Goal: Task Accomplishment & Management: Complete application form

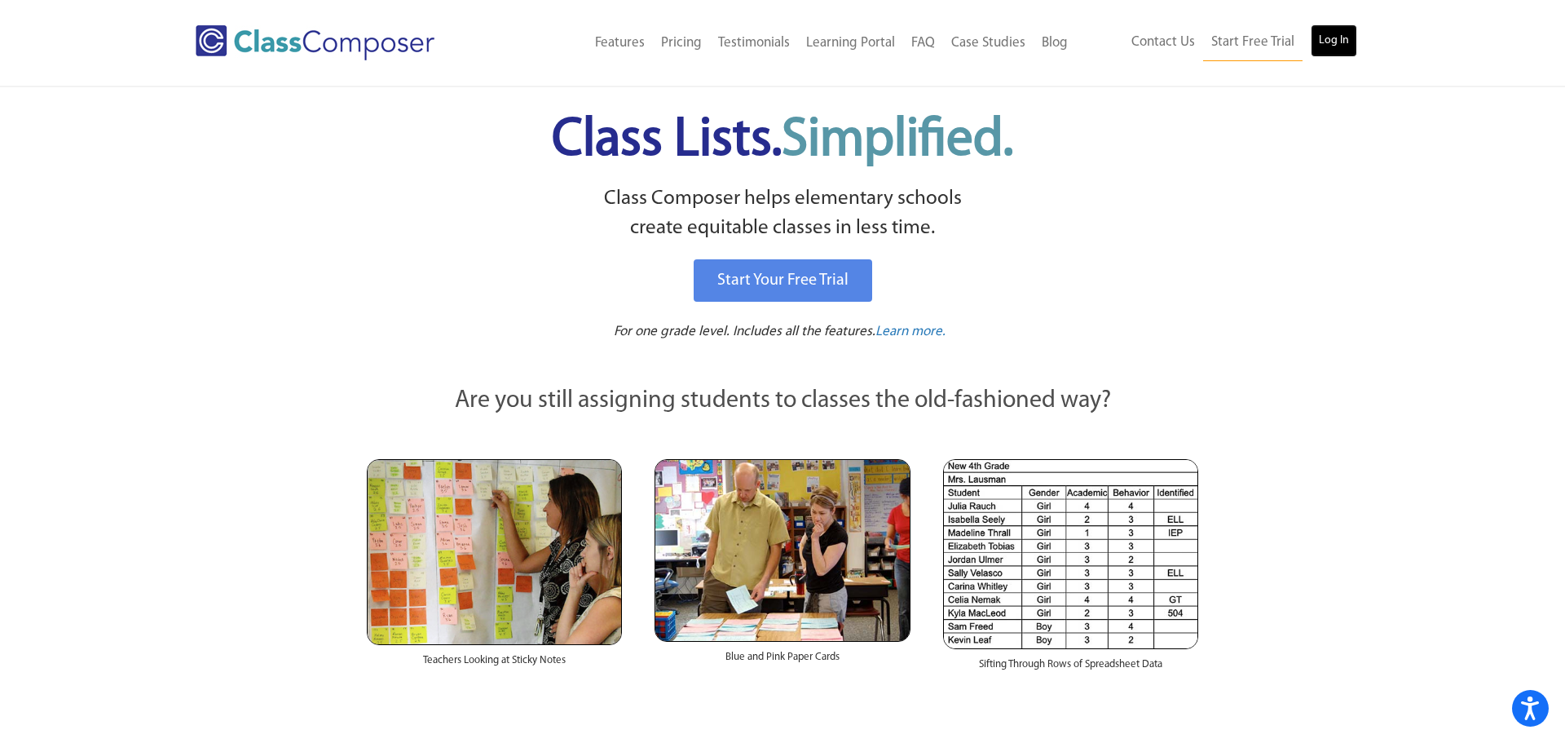
click at [1333, 44] on link "Log In" at bounding box center [1334, 40] width 46 height 33
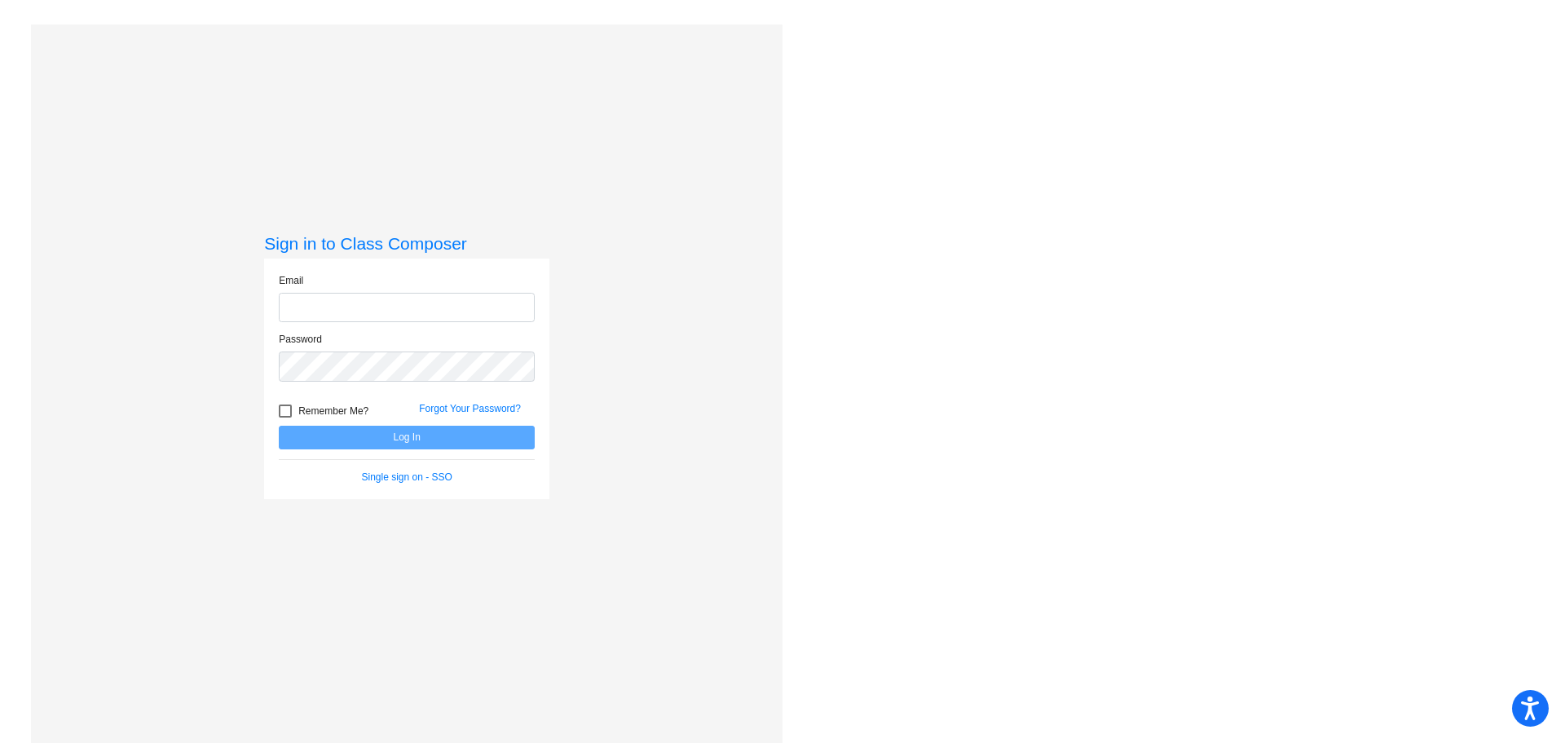
type input "tracy_yates@lkstevens.wednet.edu"
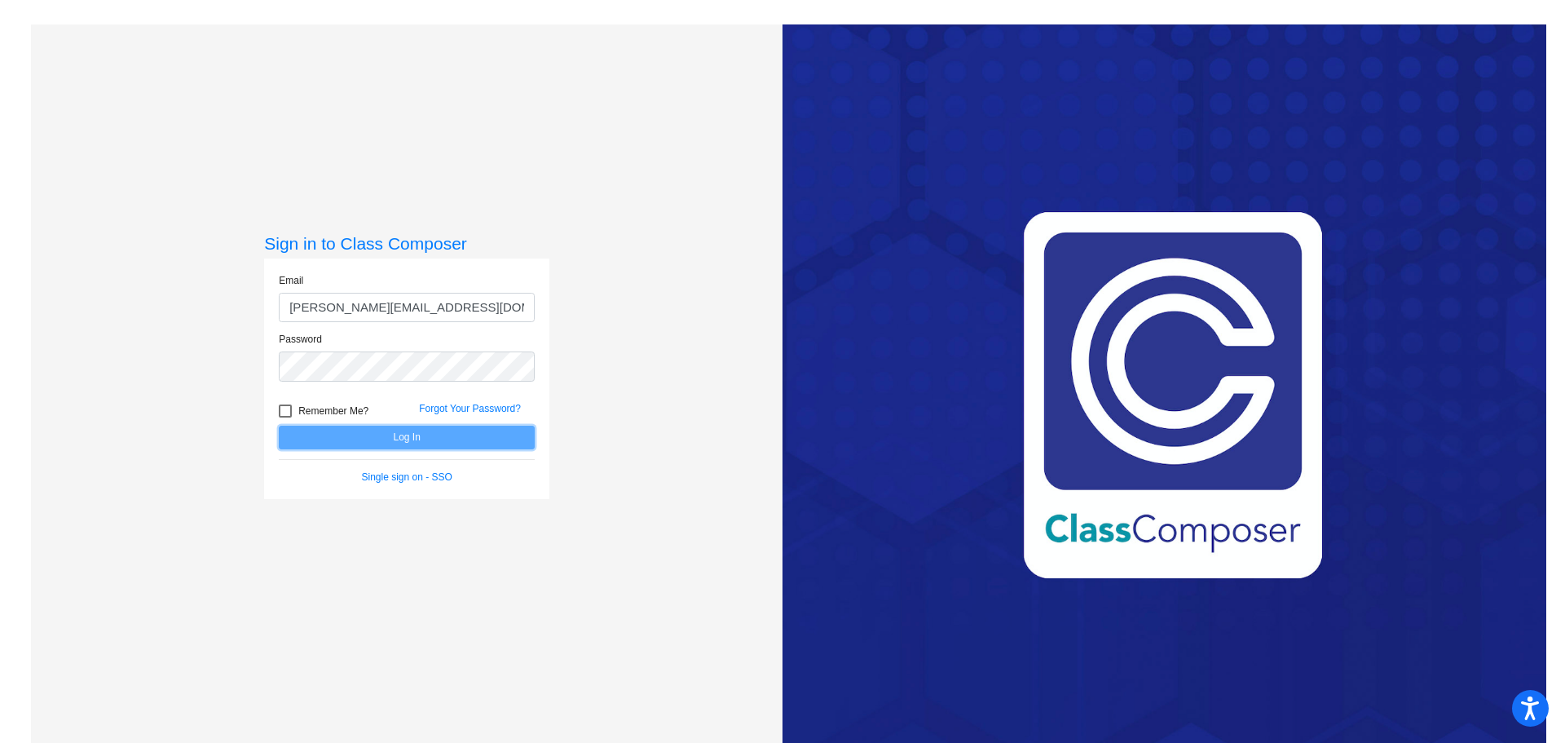
click at [415, 442] on button "Log In" at bounding box center [407, 438] width 256 height 24
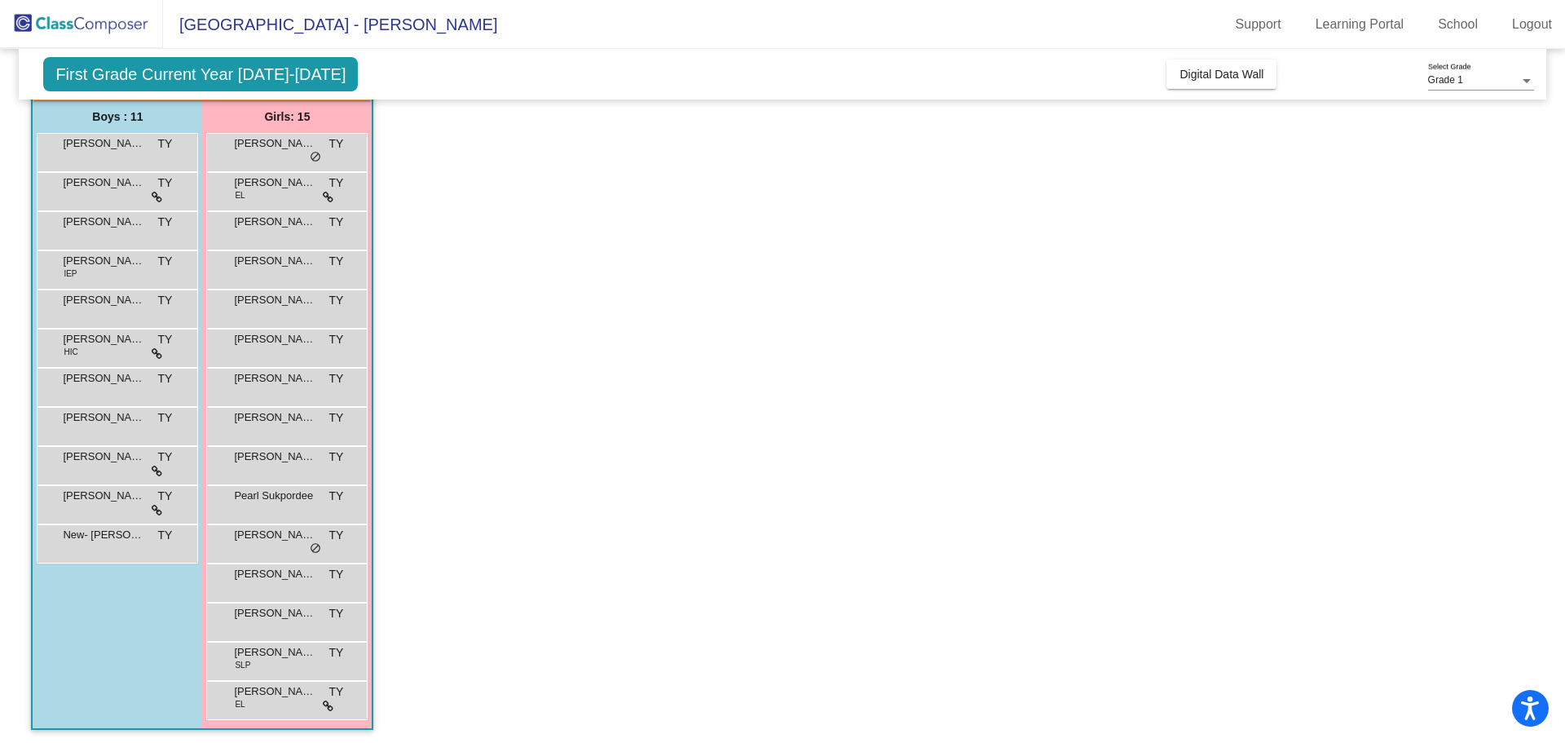
scroll to position [131, 0]
click at [139, 189] on div "Bennett Norng TY lock do_not_disturb_alt" at bounding box center [116, 186] width 156 height 33
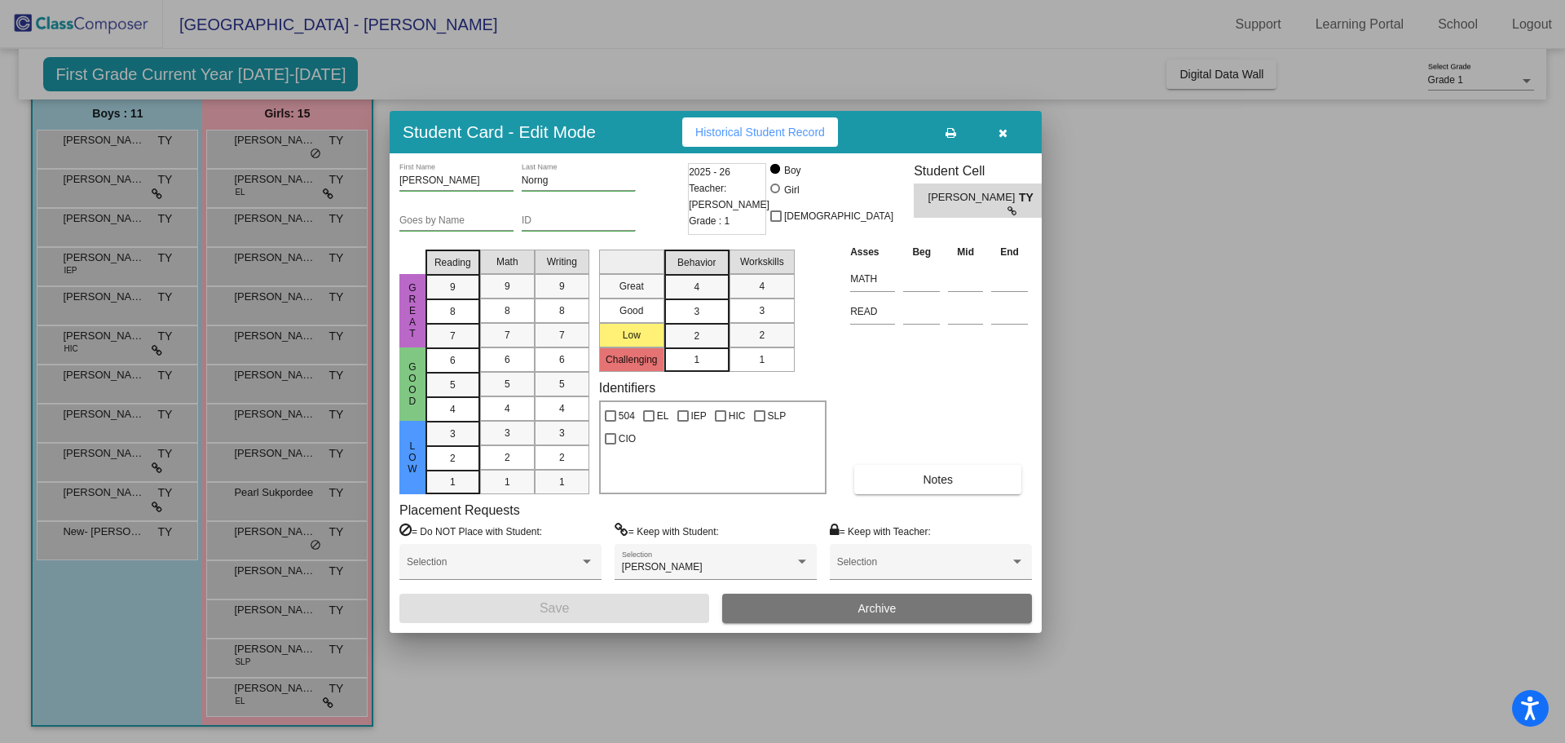
click at [174, 347] on div at bounding box center [782, 371] width 1565 height 743
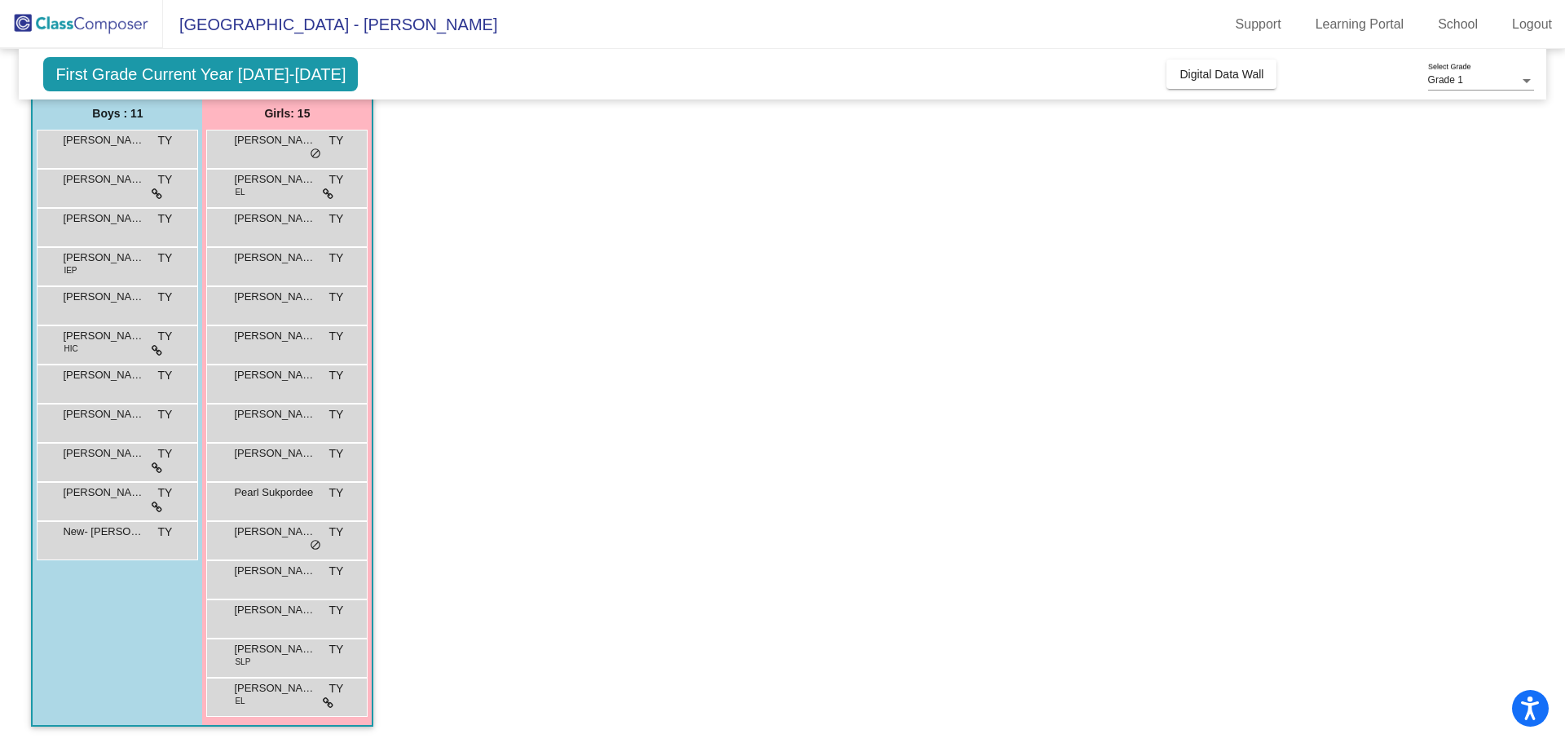
click at [174, 347] on div "Jasper Cao HIC TY lock do_not_disturb_alt" at bounding box center [116, 342] width 156 height 33
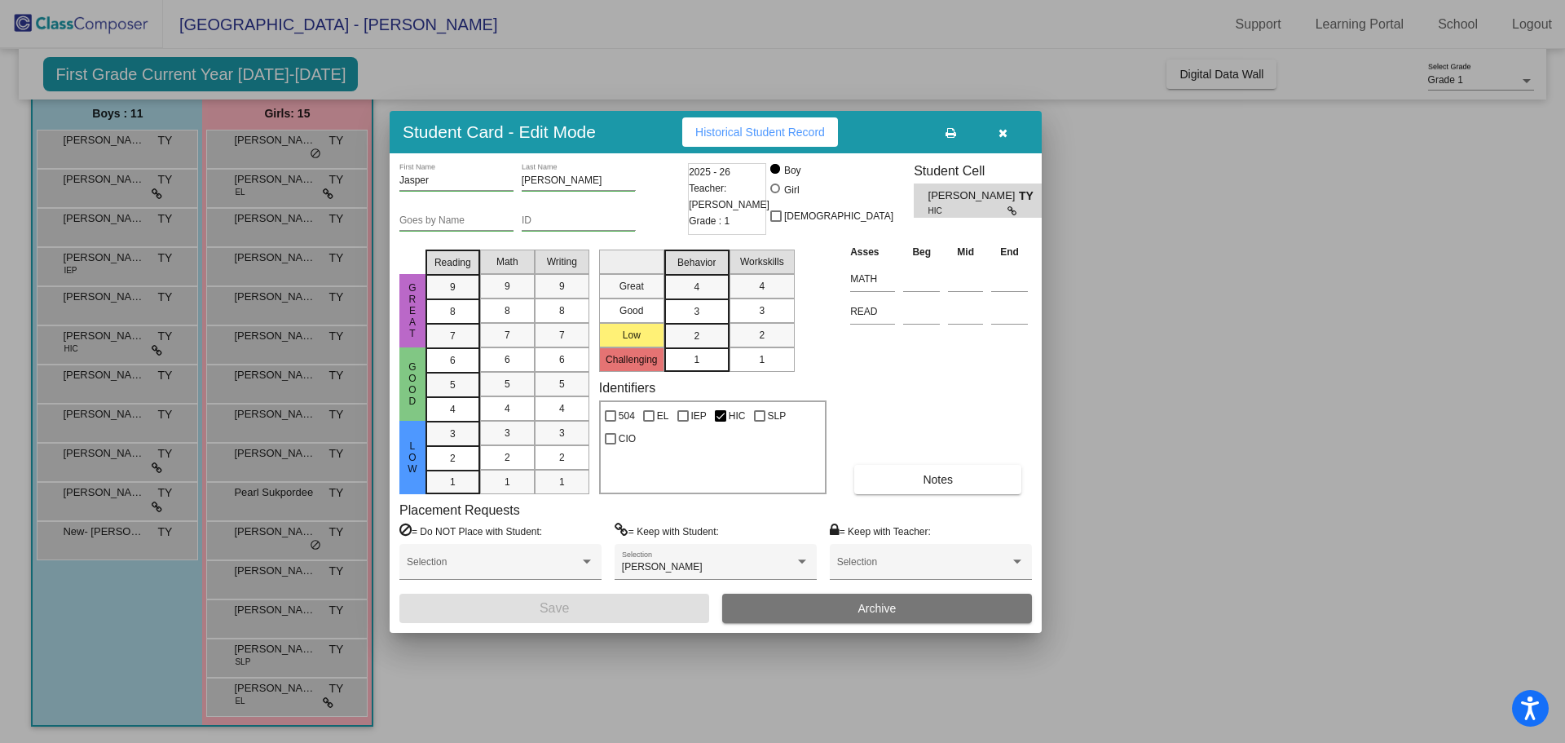
click at [170, 469] on div at bounding box center [782, 371] width 1565 height 743
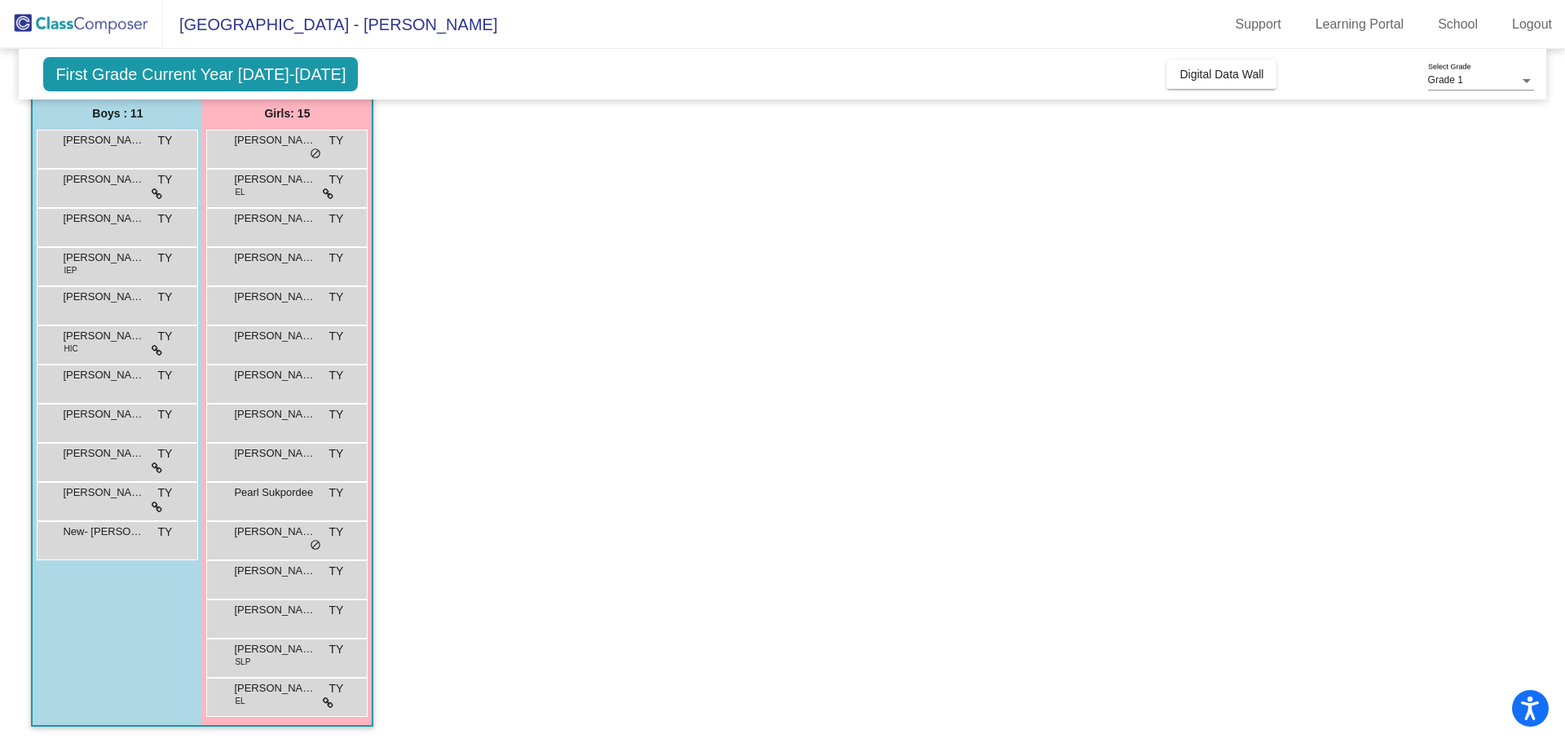
click at [170, 469] on div "Malietoa Tevaga TY lock do_not_disturb_alt" at bounding box center [116, 460] width 156 height 33
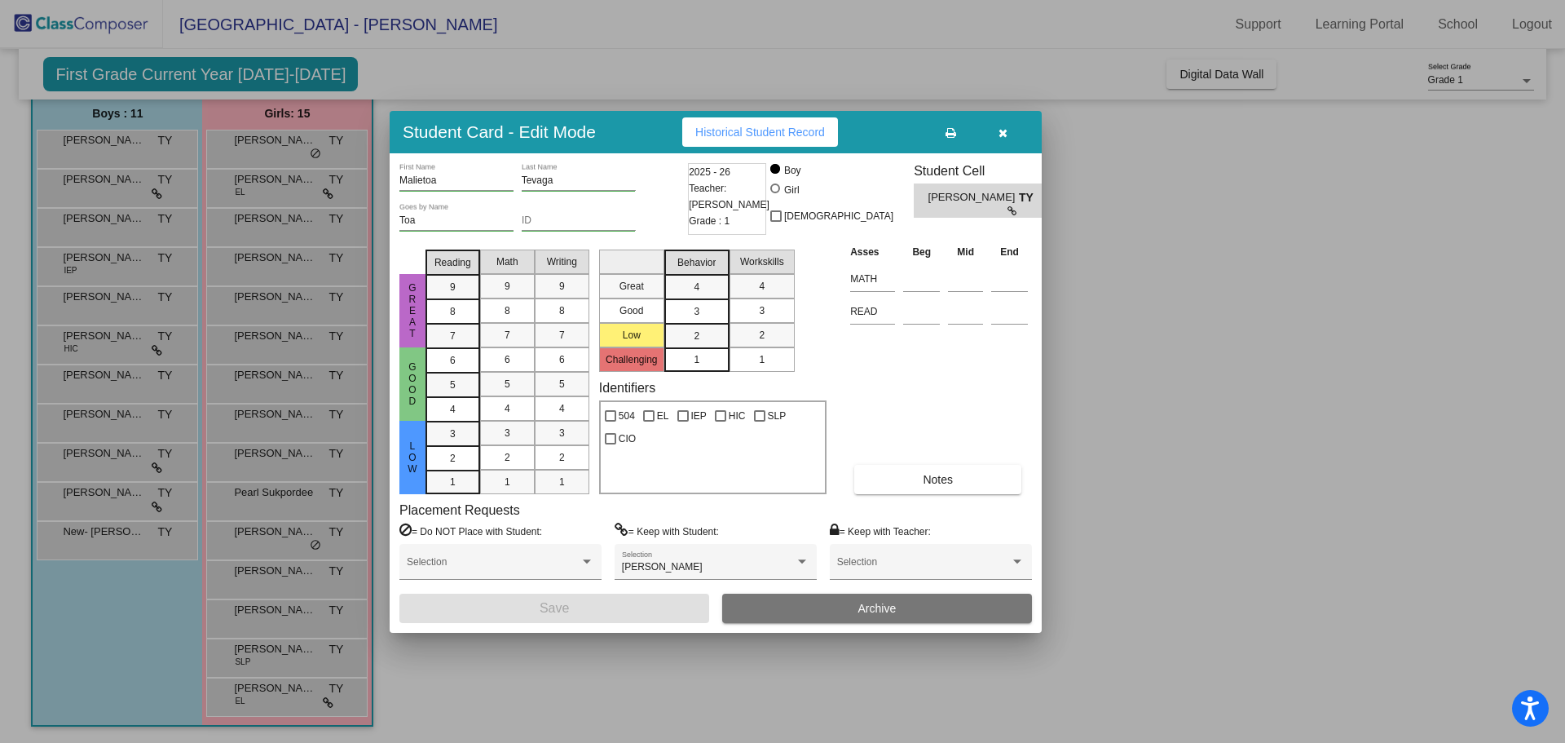
click at [170, 469] on div at bounding box center [782, 371] width 1565 height 743
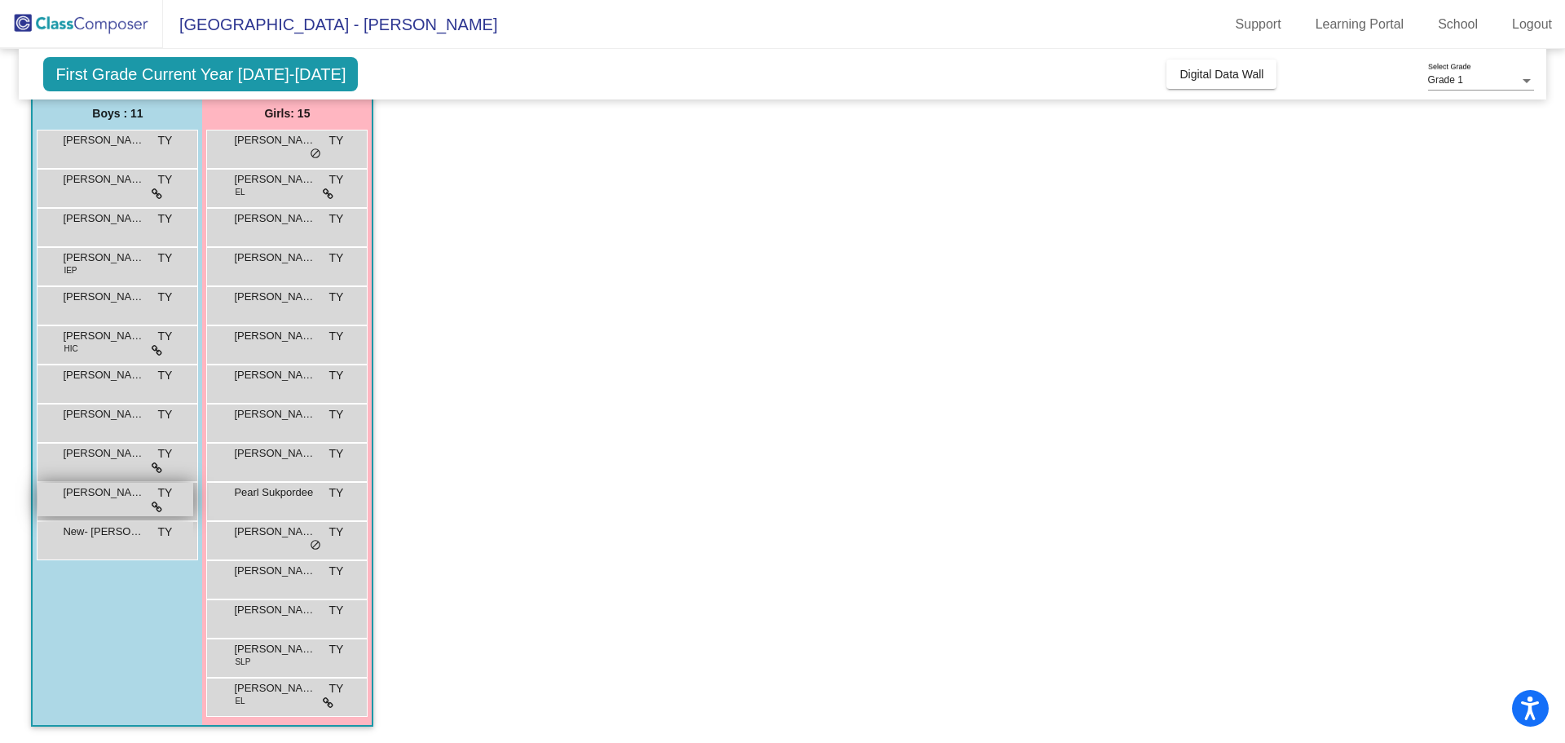
click at [165, 495] on span "TY" at bounding box center [165, 492] width 15 height 17
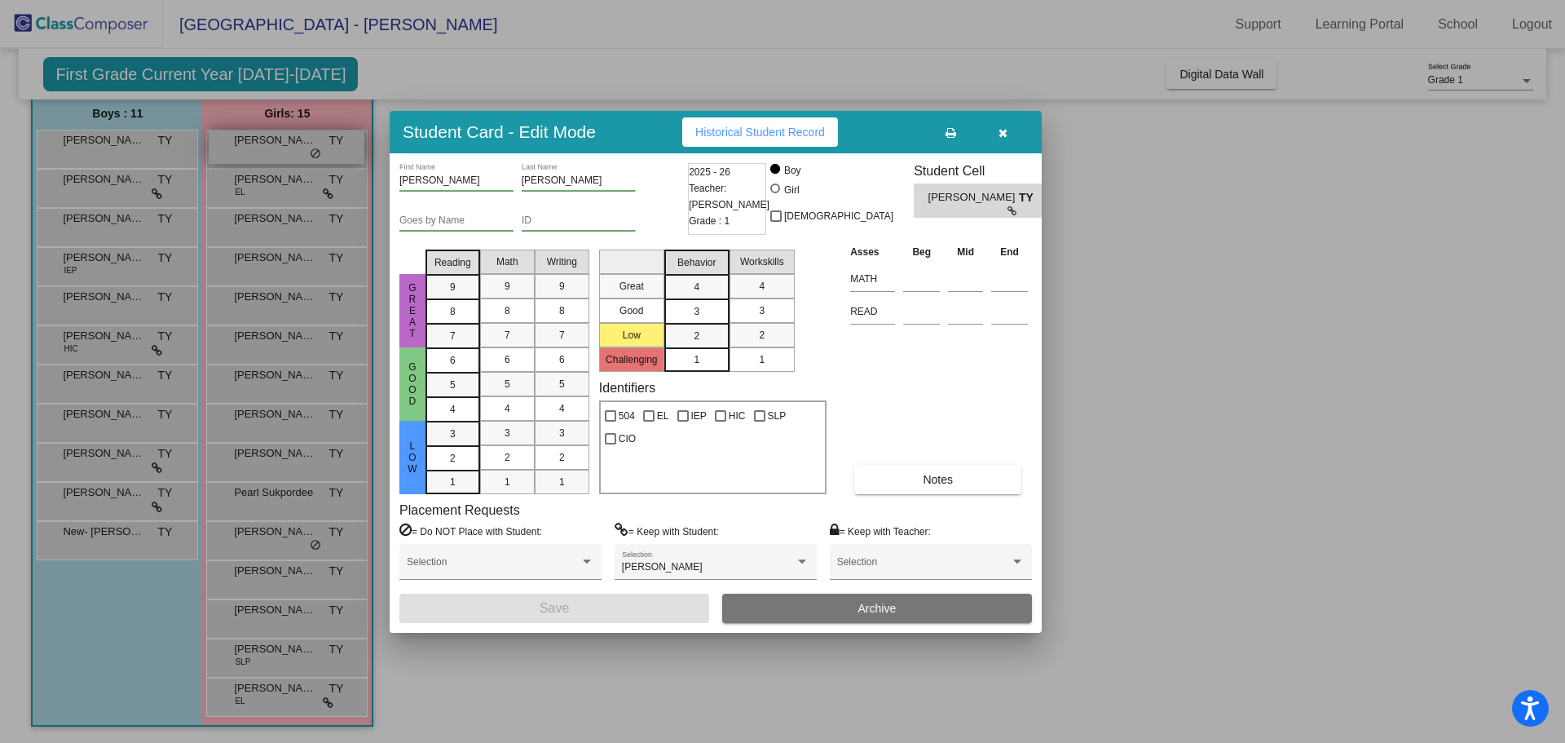
click at [333, 151] on div at bounding box center [782, 371] width 1565 height 743
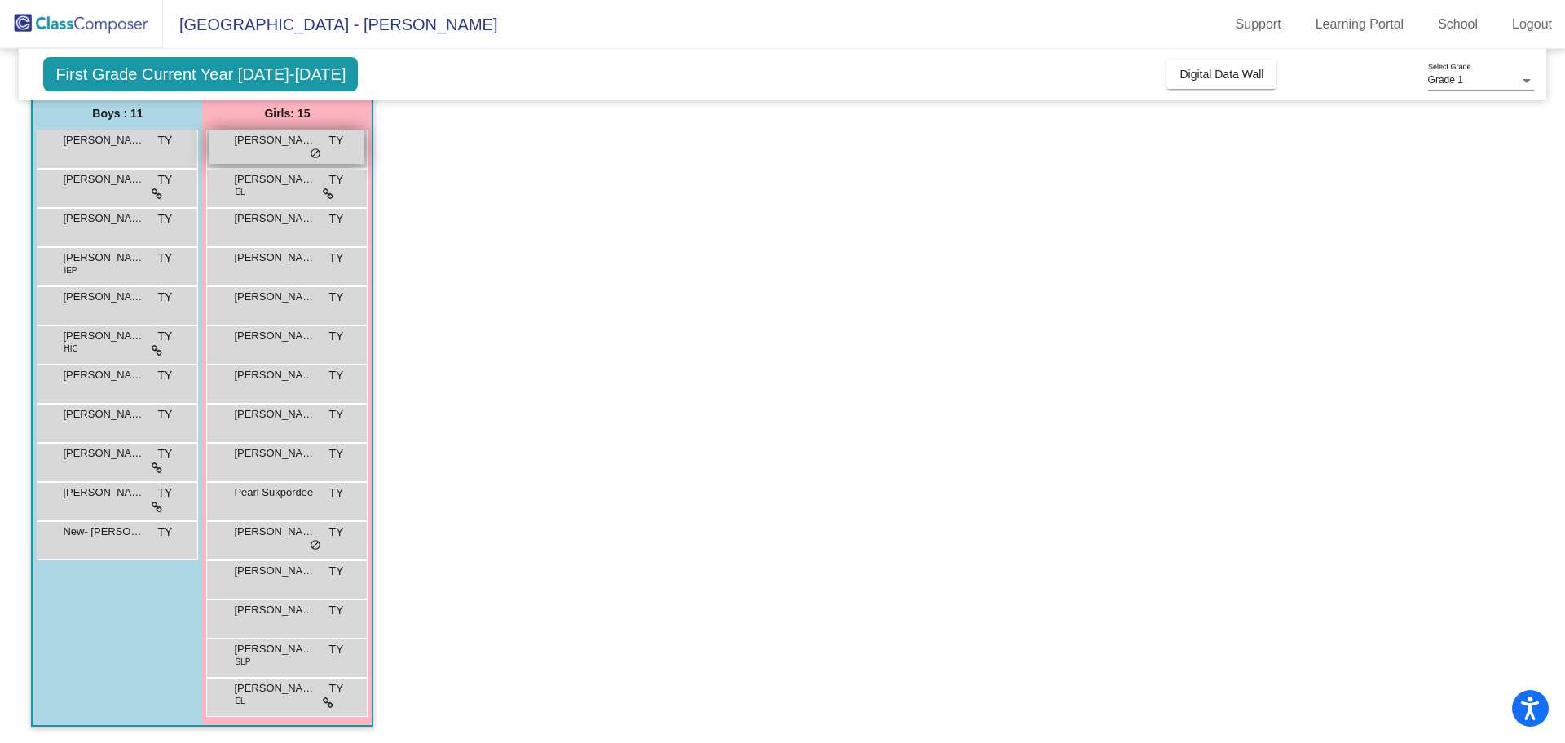
click at [333, 152] on div "Aria Bandaranayake TY lock do_not_disturb_alt" at bounding box center [287, 146] width 156 height 33
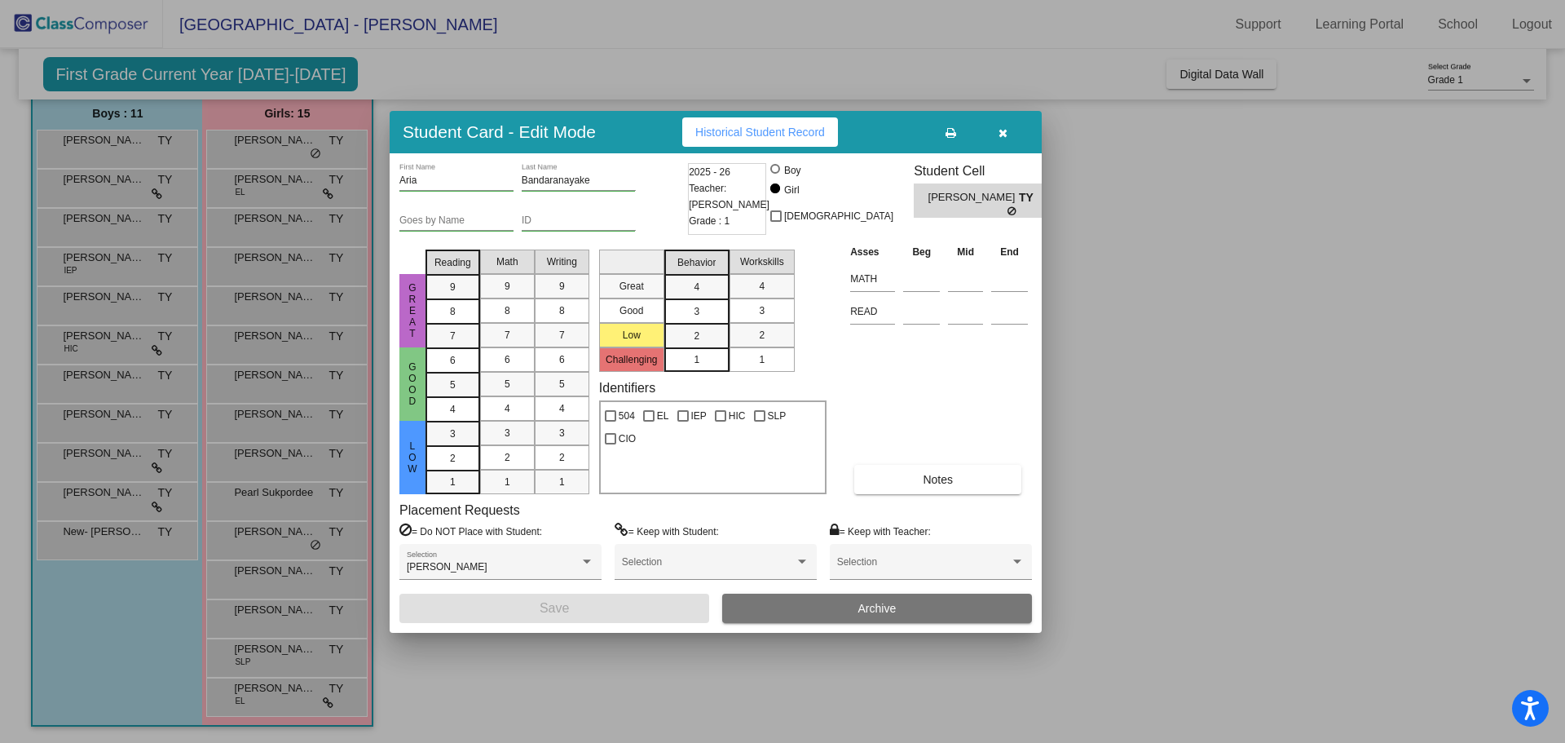
click at [332, 194] on div at bounding box center [782, 371] width 1565 height 743
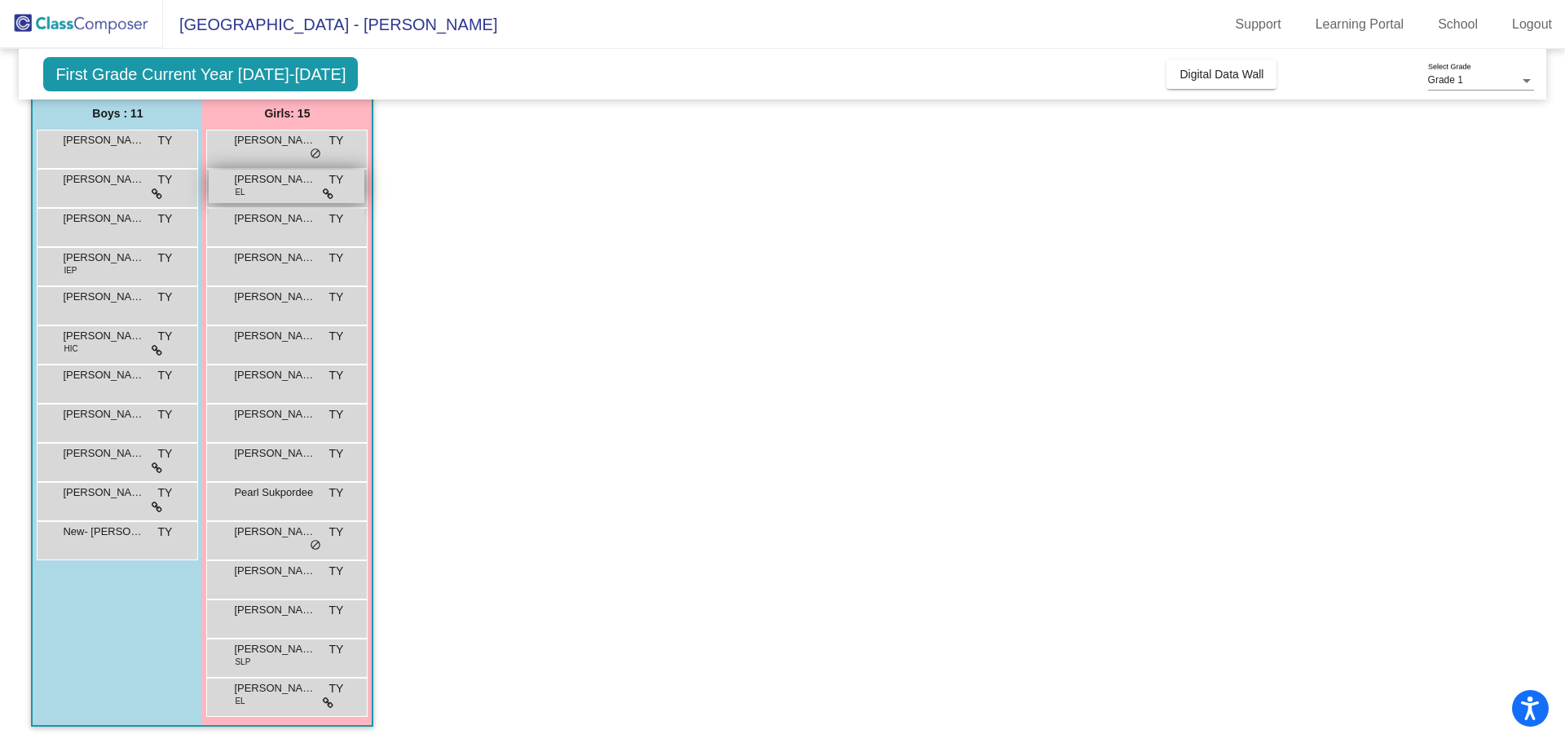
click at [332, 195] on icon at bounding box center [328, 193] width 11 height 11
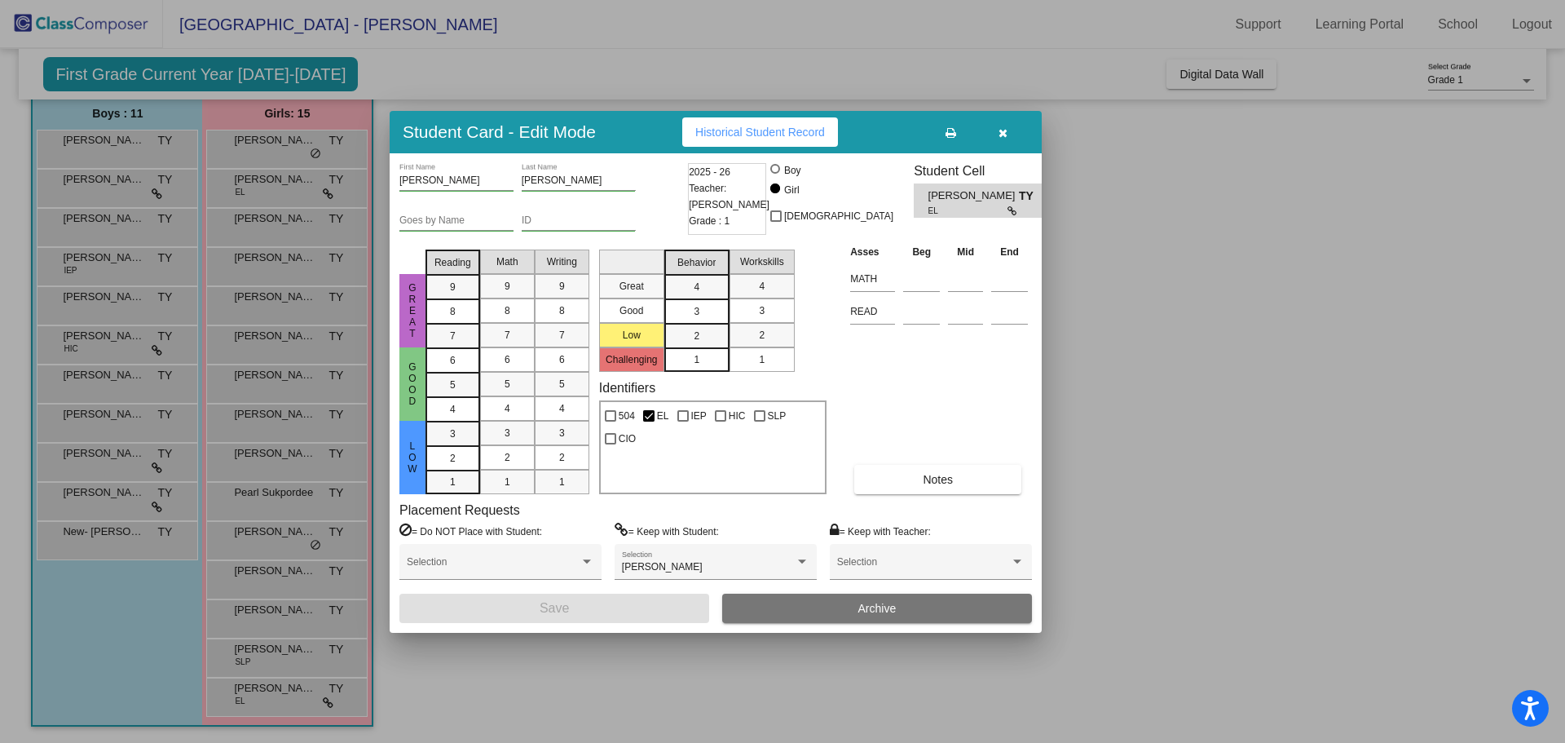
click at [332, 196] on div at bounding box center [782, 371] width 1565 height 743
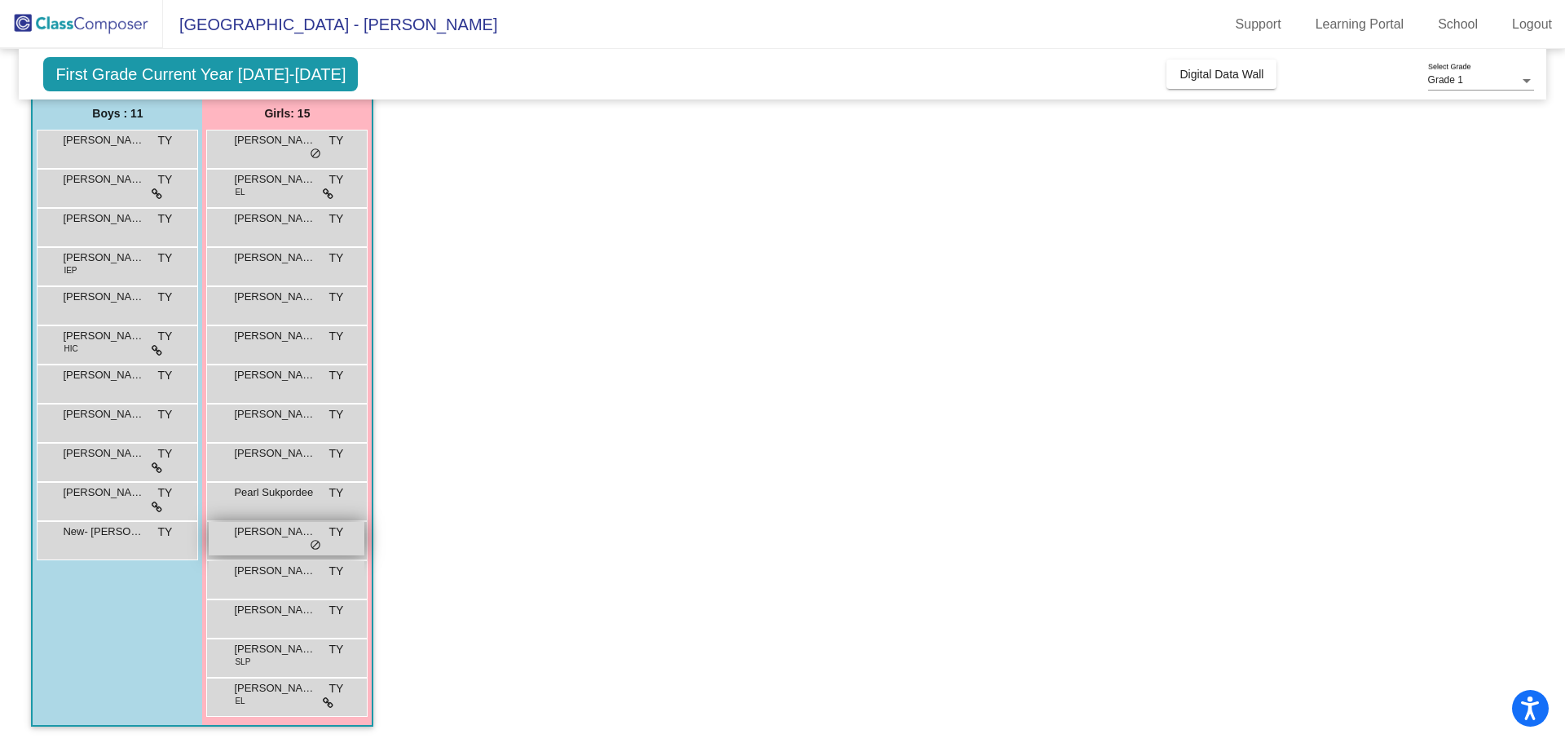
click at [307, 540] on div "Revlyn Durr TY lock do_not_disturb_alt" at bounding box center [287, 538] width 156 height 33
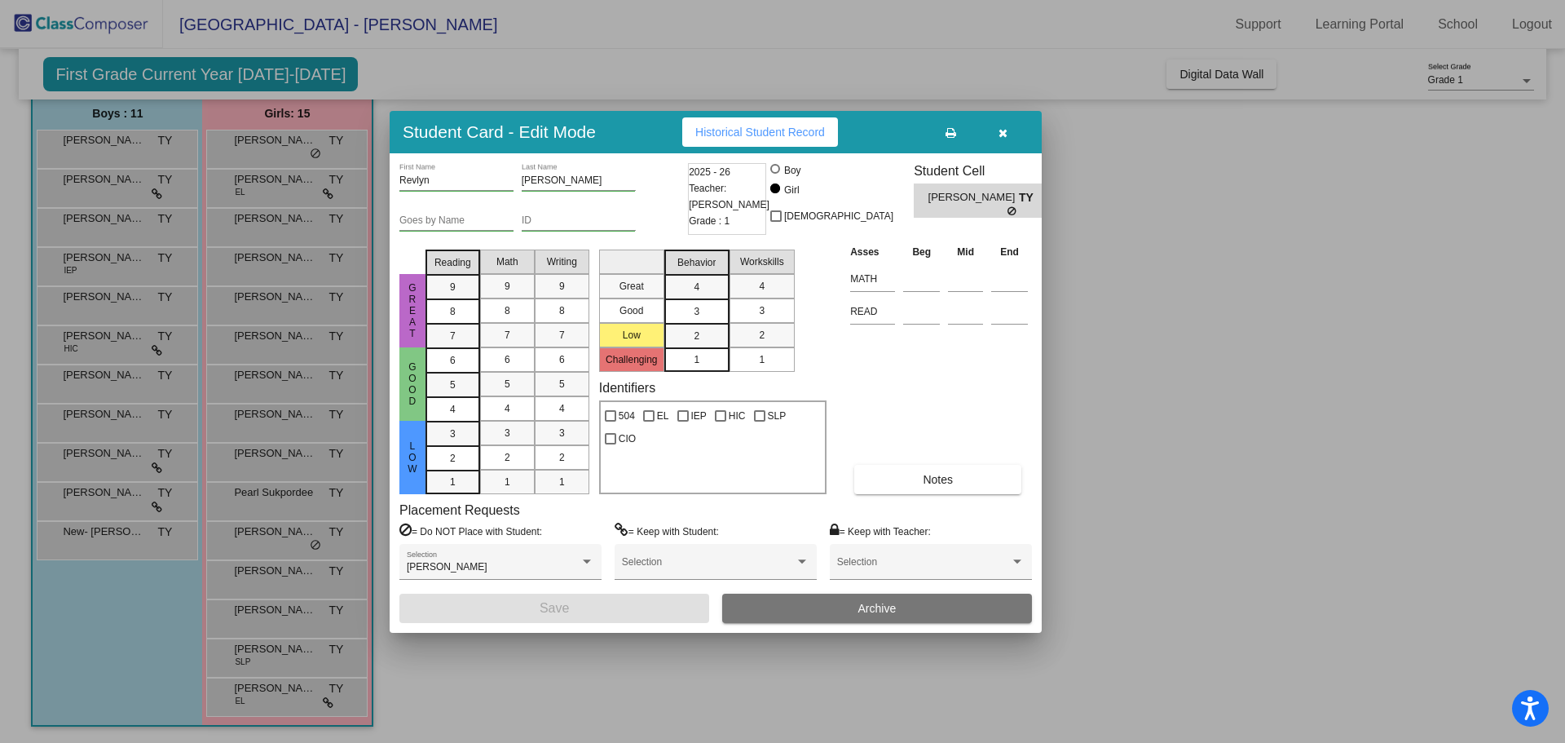
click at [452, 695] on div at bounding box center [782, 371] width 1565 height 743
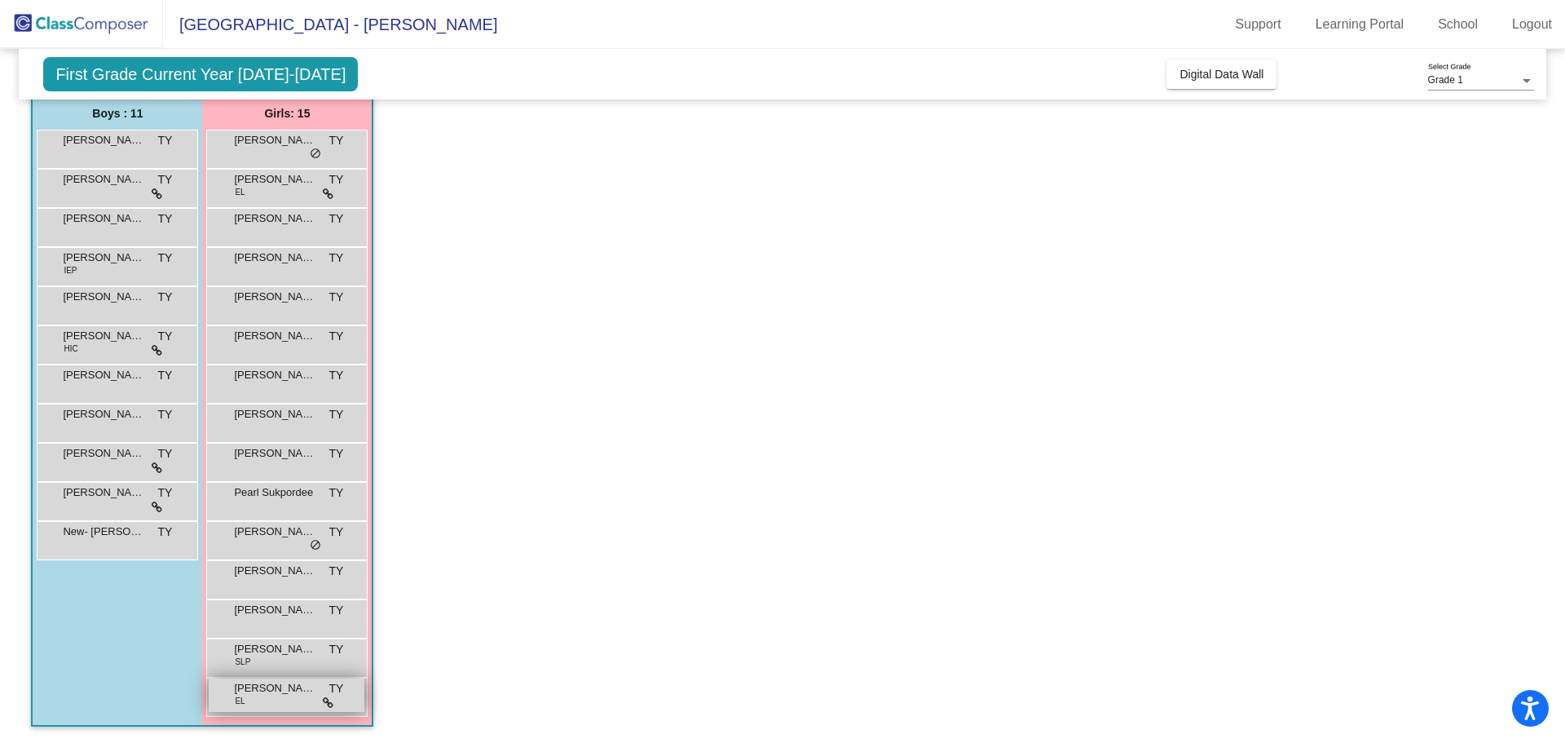
click at [334, 706] on div "Yarely Agudo Carmona EL TY lock do_not_disturb_alt" at bounding box center [287, 694] width 156 height 33
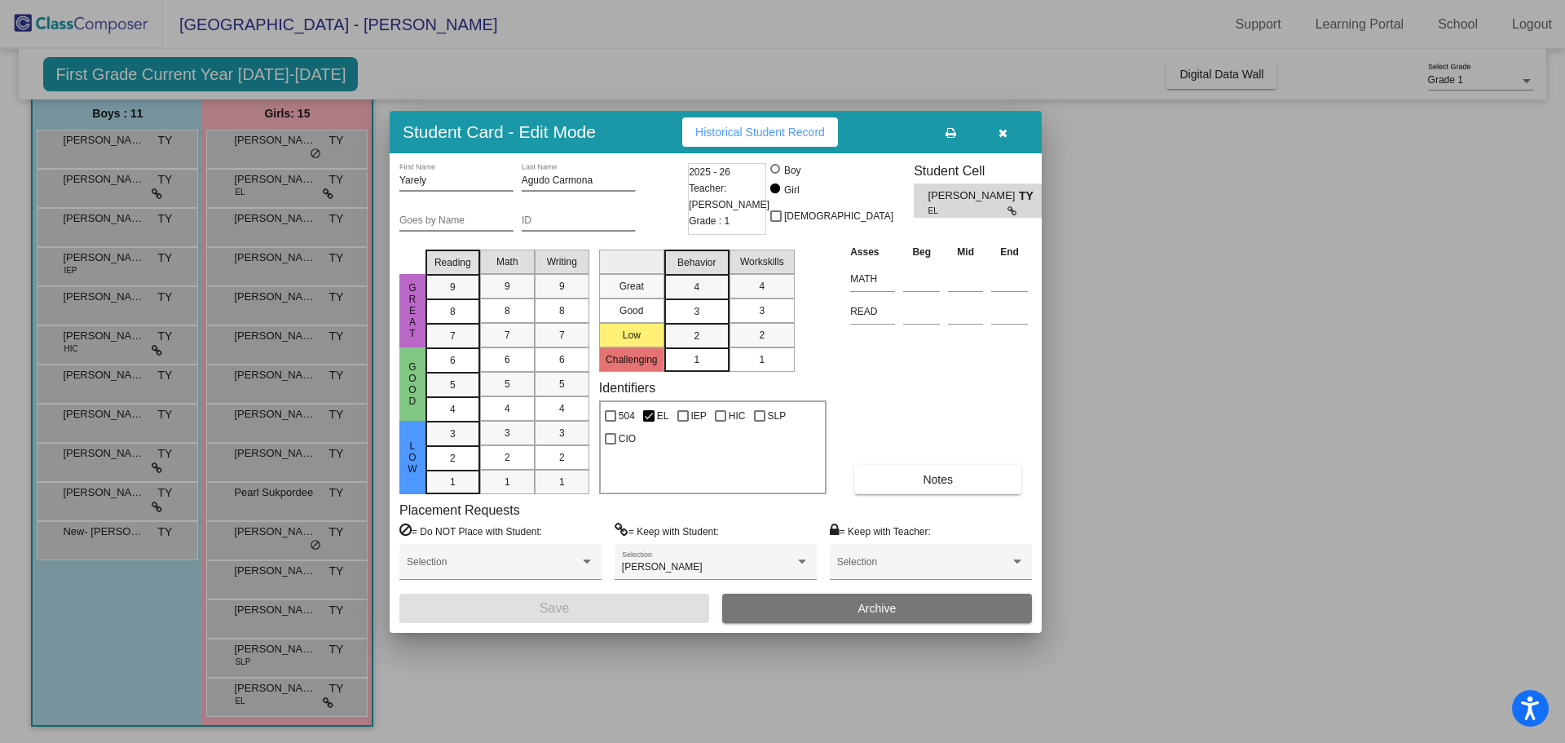
click at [735, 126] on span "Historical Student Record" at bounding box center [760, 132] width 130 height 13
click at [1000, 132] on icon "button" at bounding box center [1003, 132] width 9 height 11
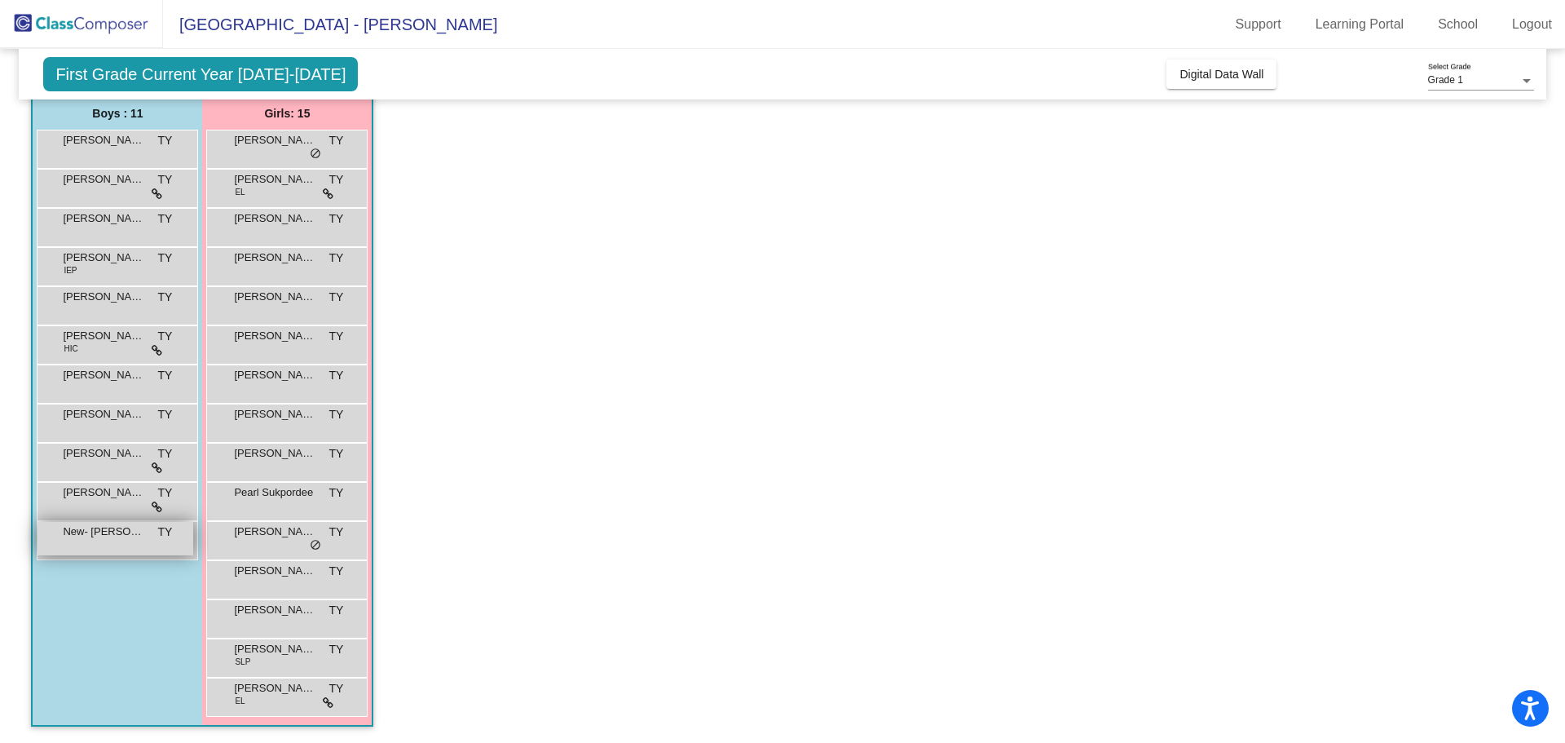
click at [142, 536] on span "New- Grayson Williams" at bounding box center [104, 531] width 82 height 16
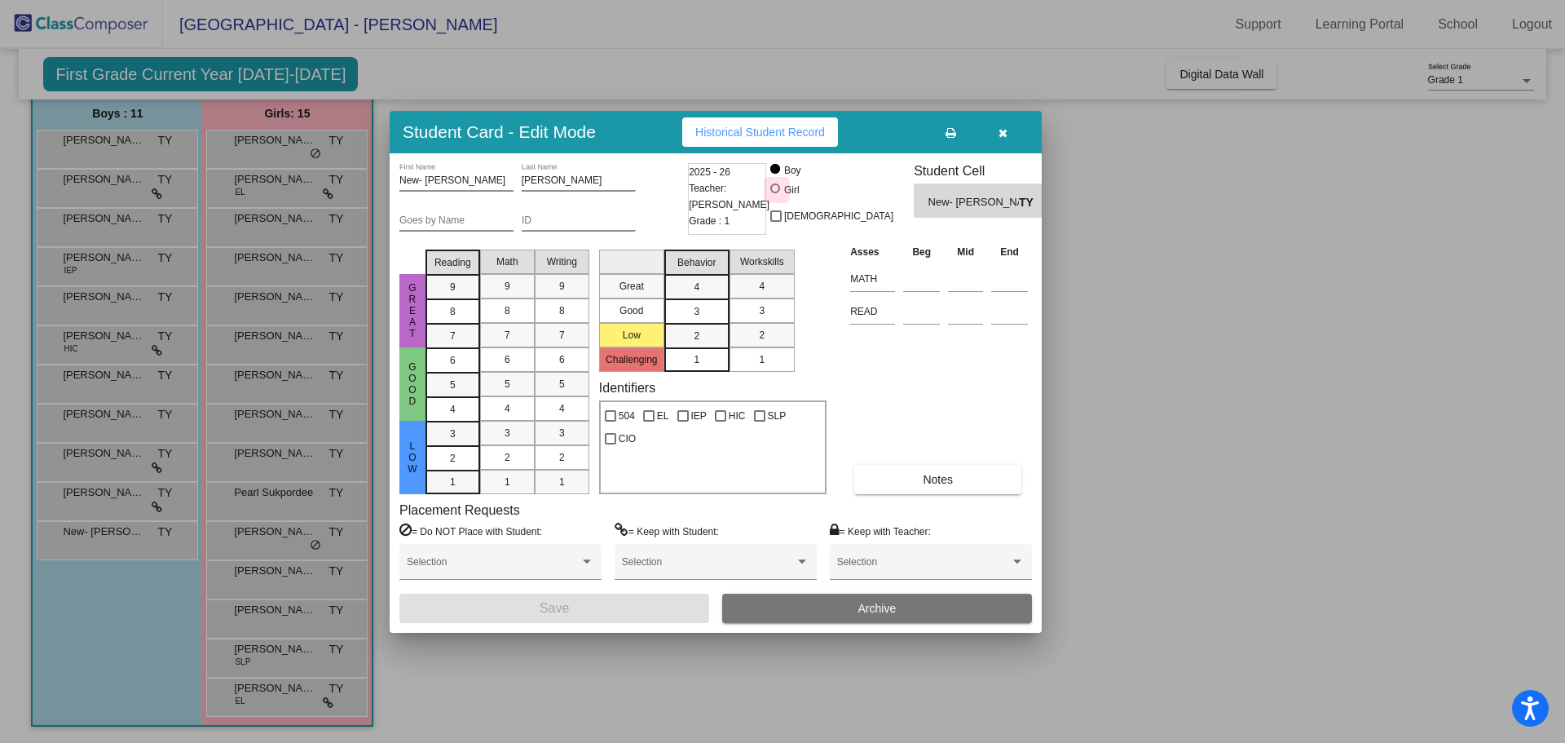
click at [784, 193] on div at bounding box center [776, 189] width 13 height 13
click at [777, 196] on input "Girl" at bounding box center [776, 196] width 1 height 1
radio input "true"
click at [632, 611] on button "Save" at bounding box center [555, 608] width 310 height 29
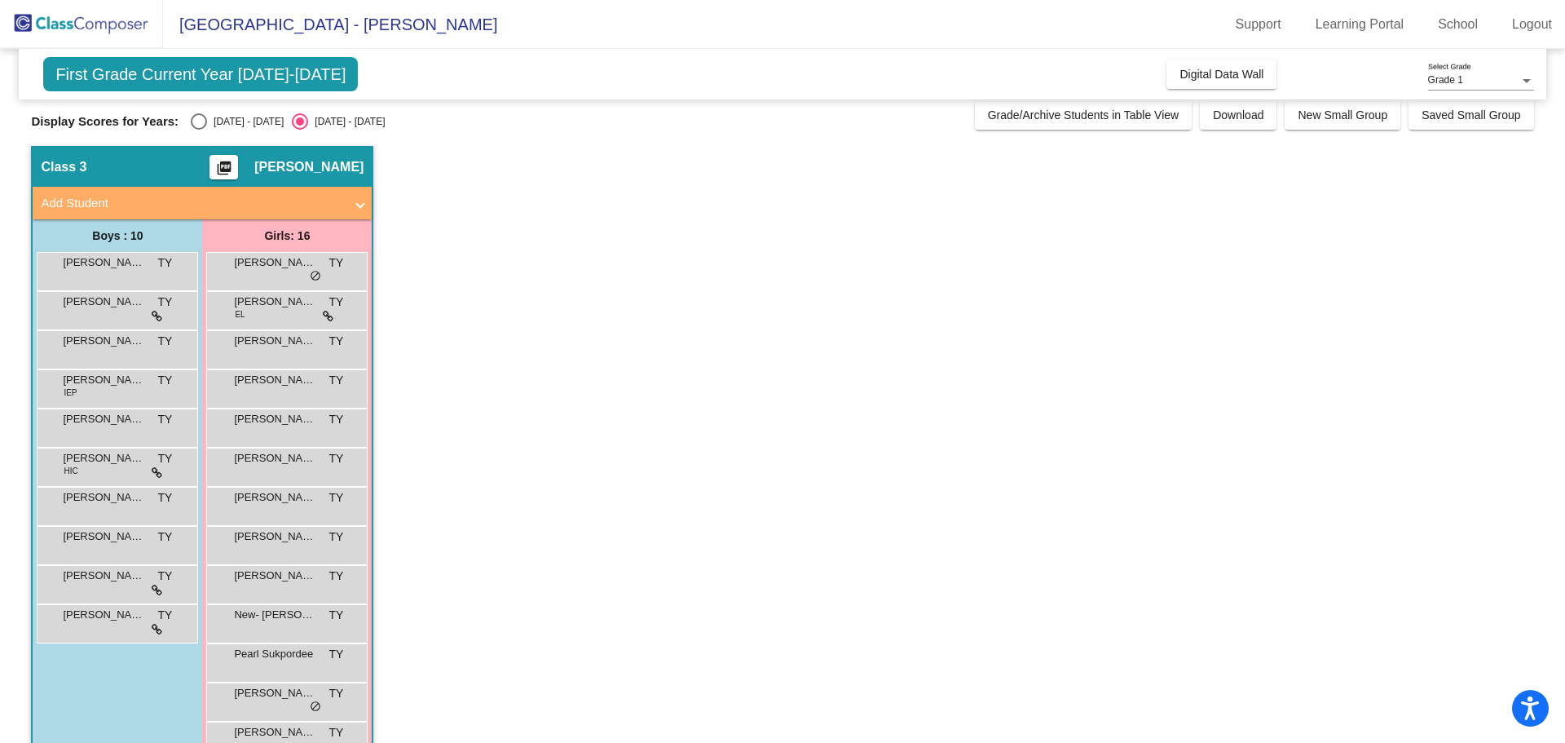
scroll to position [0, 0]
